Goal: Information Seeking & Learning: Find specific page/section

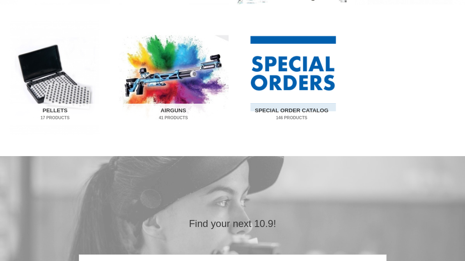
scroll to position [541, 0]
click at [174, 261] on input "Search" at bounding box center [233, 263] width 308 height 17
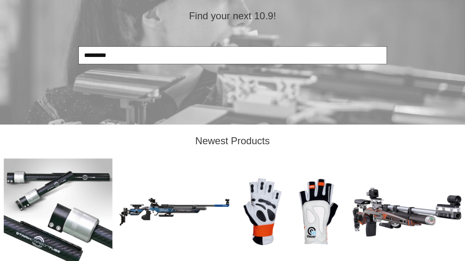
scroll to position [749, 0]
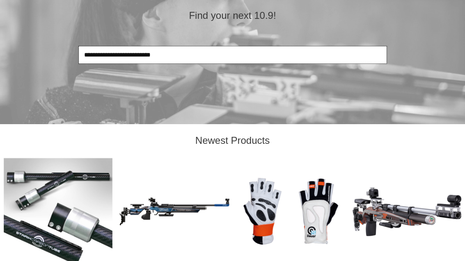
type input "**********"
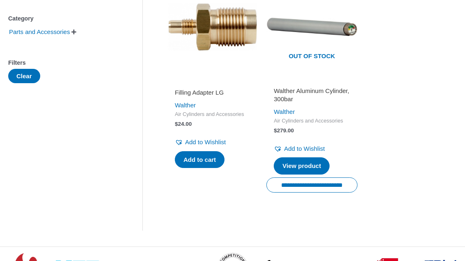
scroll to position [193, 0]
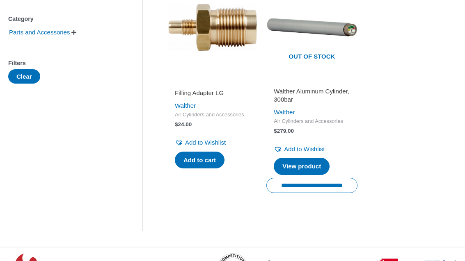
click at [329, 32] on img at bounding box center [311, 27] width 91 height 91
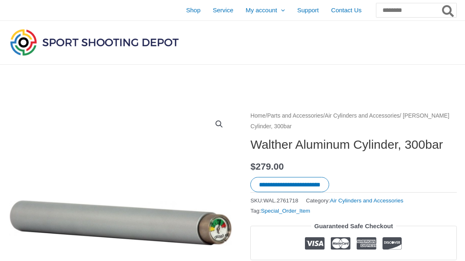
click at [346, 10] on span "Contact Us" at bounding box center [346, 10] width 30 height 21
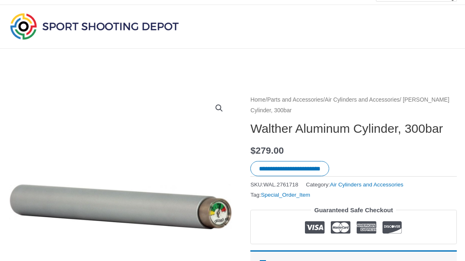
scroll to position [16, 0]
